Goal: Task Accomplishment & Management: Use online tool/utility

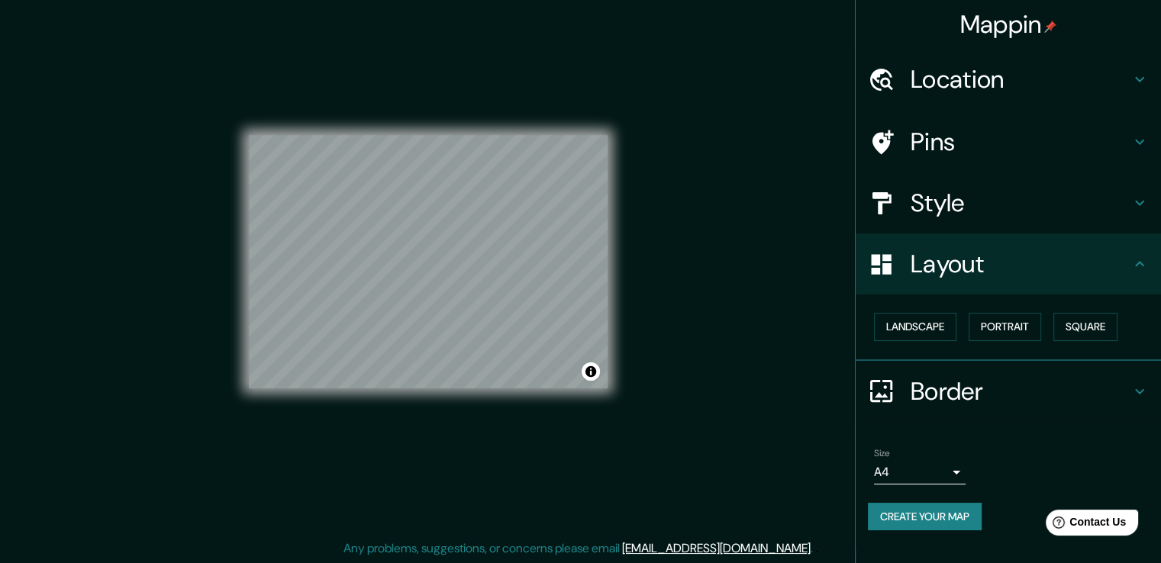
scroll to position [17, 0]
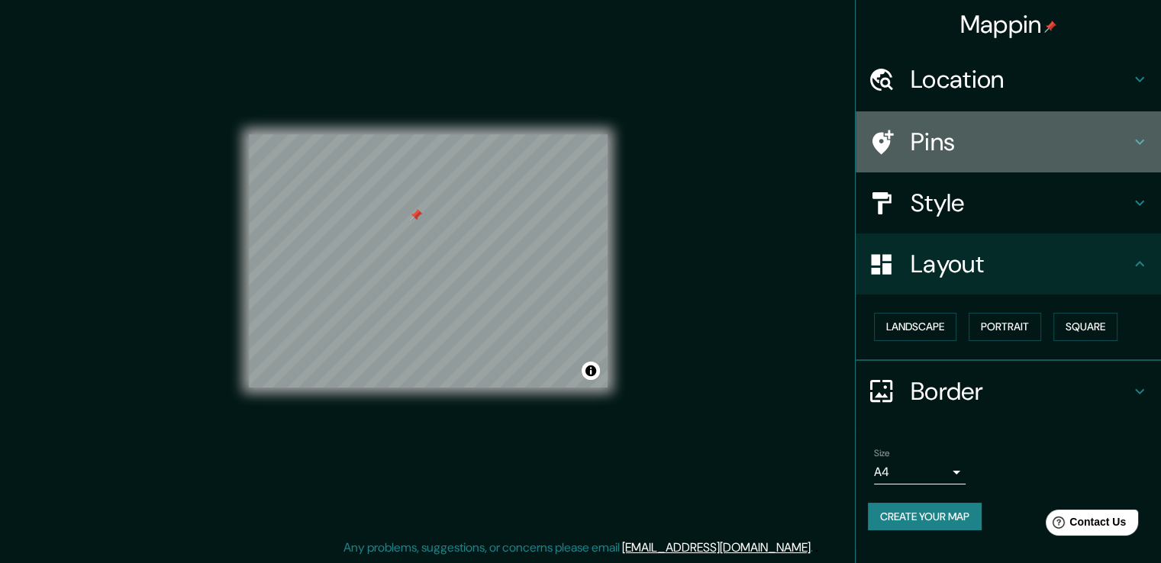
click at [950, 149] on h4 "Pins" at bounding box center [1021, 142] width 220 height 31
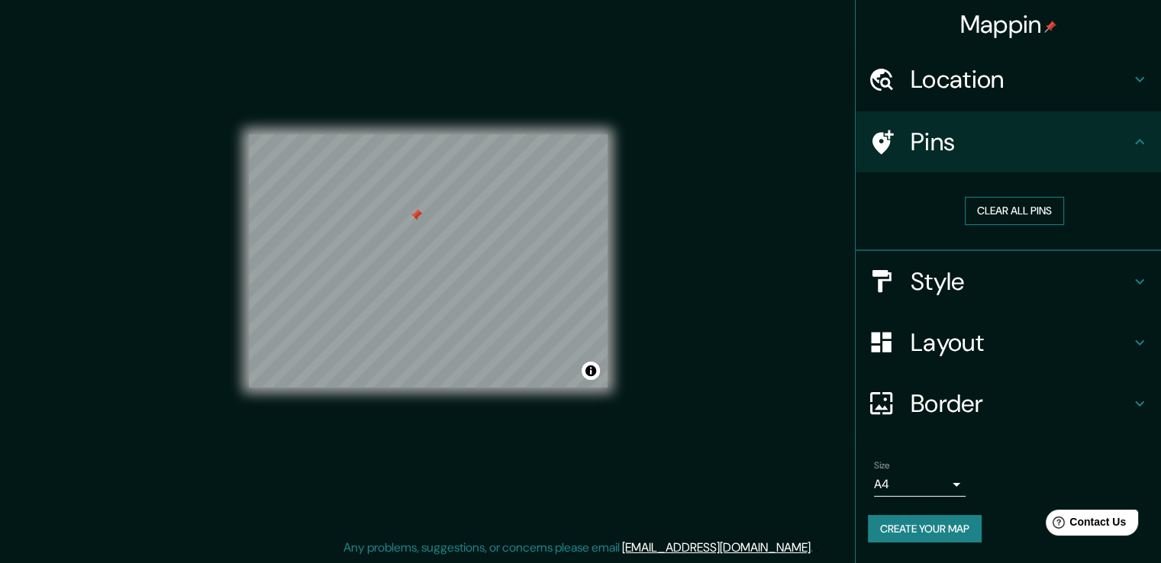
click at [990, 212] on button "Clear all pins" at bounding box center [1014, 211] width 99 height 28
click at [596, 377] on div "© Mapbox © OpenStreetMap Improve this map" at bounding box center [428, 260] width 359 height 253
click at [244, 270] on div "© Mapbox © OpenStreetMap Improve this map" at bounding box center [428, 261] width 408 height 556
click at [177, 337] on div "Mappin Location [GEOGRAPHIC_DATA], [GEOGRAPHIC_DATA], [GEOGRAPHIC_DATA] Pins Cl…" at bounding box center [580, 273] width 1161 height 580
click at [153, 247] on div "Mappin Location [GEOGRAPHIC_DATA], [GEOGRAPHIC_DATA], [GEOGRAPHIC_DATA] Pins Cl…" at bounding box center [580, 273] width 1161 height 580
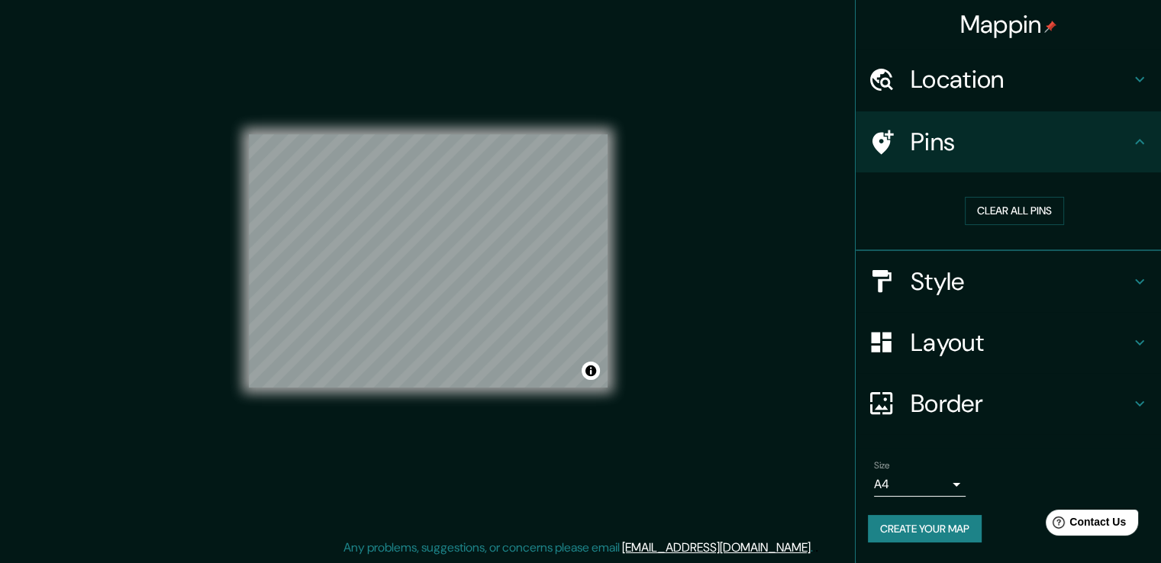
click at [308, 92] on div "© Mapbox © OpenStreetMap Improve this map" at bounding box center [428, 261] width 359 height 507
click at [280, 117] on div "© Mapbox © OpenStreetMap Improve this map" at bounding box center [428, 261] width 359 height 507
click at [236, 215] on div "© Mapbox © OpenStreetMap Improve this map" at bounding box center [428, 261] width 408 height 556
click at [150, 421] on div "Mappin Location [GEOGRAPHIC_DATA], [GEOGRAPHIC_DATA], [GEOGRAPHIC_DATA] Pins Cl…" at bounding box center [580, 273] width 1161 height 580
click at [622, 92] on div "© Mapbox © OpenStreetMap Improve this map" at bounding box center [428, 261] width 408 height 556
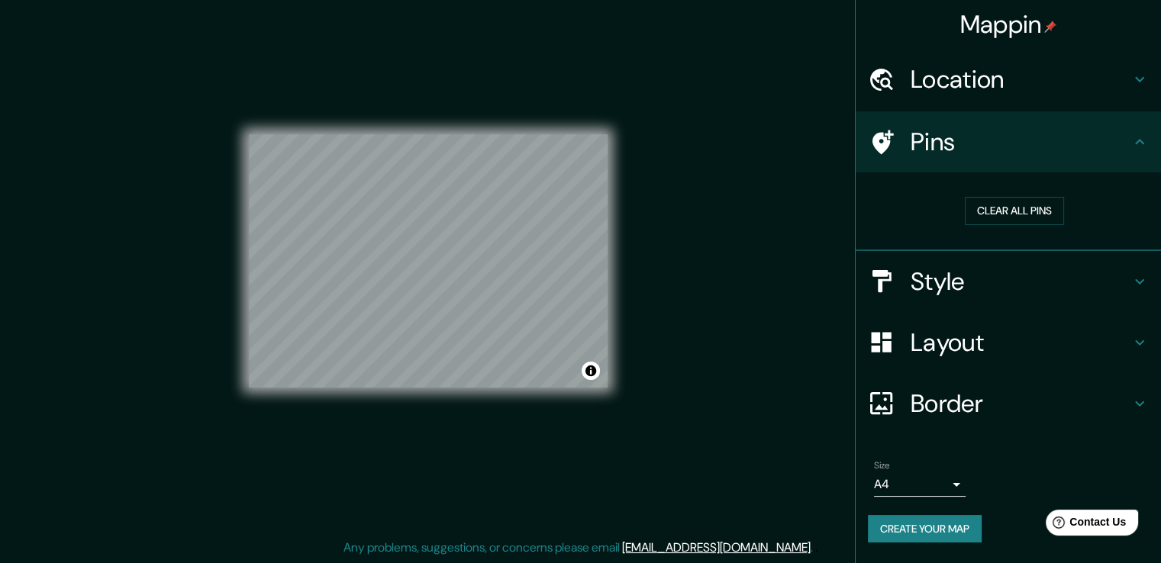
click at [421, 401] on div "© Mapbox © OpenStreetMap Improve this map" at bounding box center [428, 261] width 359 height 507
click at [446, 404] on div "© Mapbox © OpenStreetMap Improve this map" at bounding box center [428, 261] width 359 height 507
click at [623, 457] on div "© Mapbox © OpenStreetMap Improve this map" at bounding box center [428, 261] width 408 height 556
click at [473, 391] on div "© Mapbox © OpenStreetMap Improve this map" at bounding box center [428, 261] width 359 height 507
